Goal: Browse casually

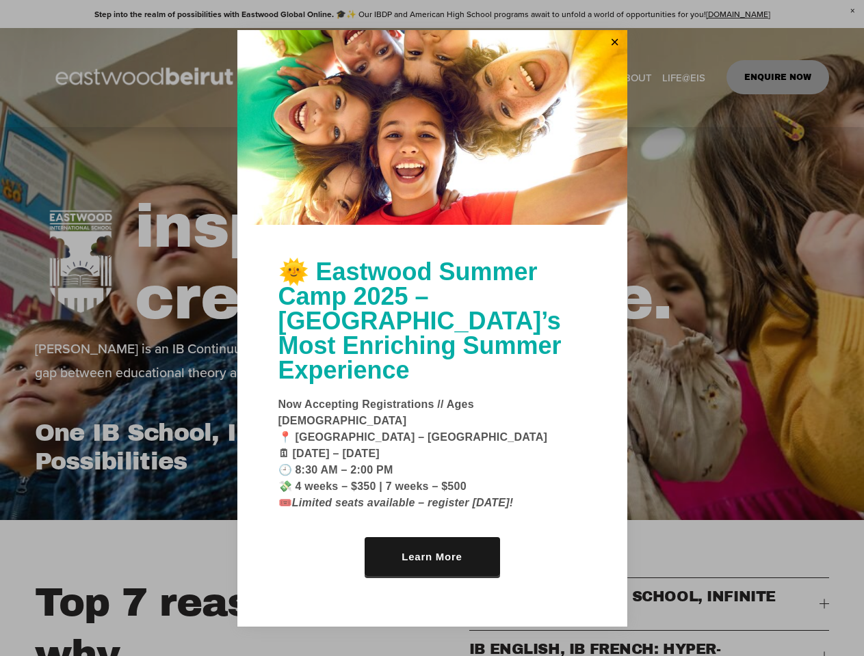
click at [615, 54] on link "Close" at bounding box center [614, 43] width 21 height 22
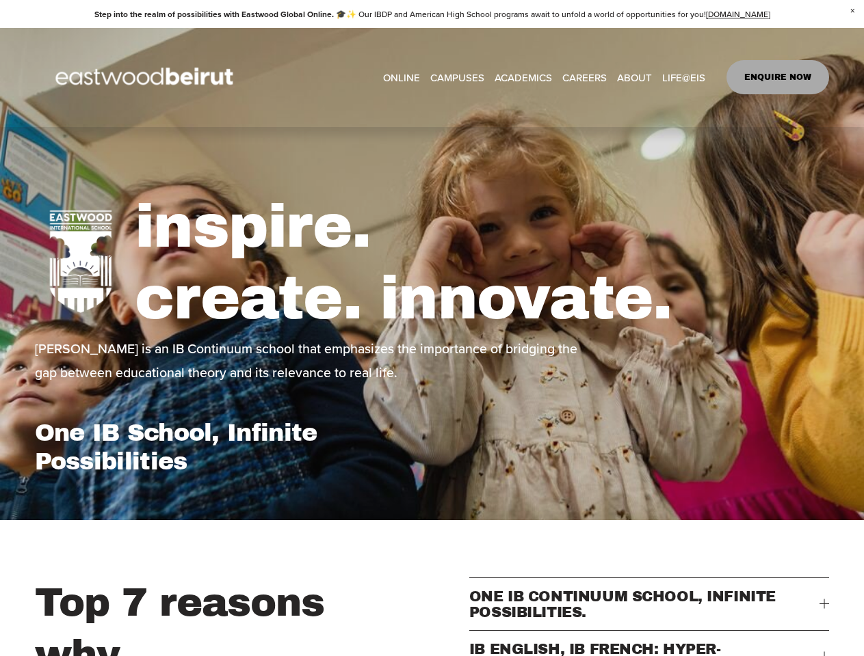
click at [432, 148] on div "inspire. create. innovate. [PERSON_NAME] is an IB Continuum school that emphasi…" at bounding box center [432, 323] width 864 height 393
